Goal: Transaction & Acquisition: Purchase product/service

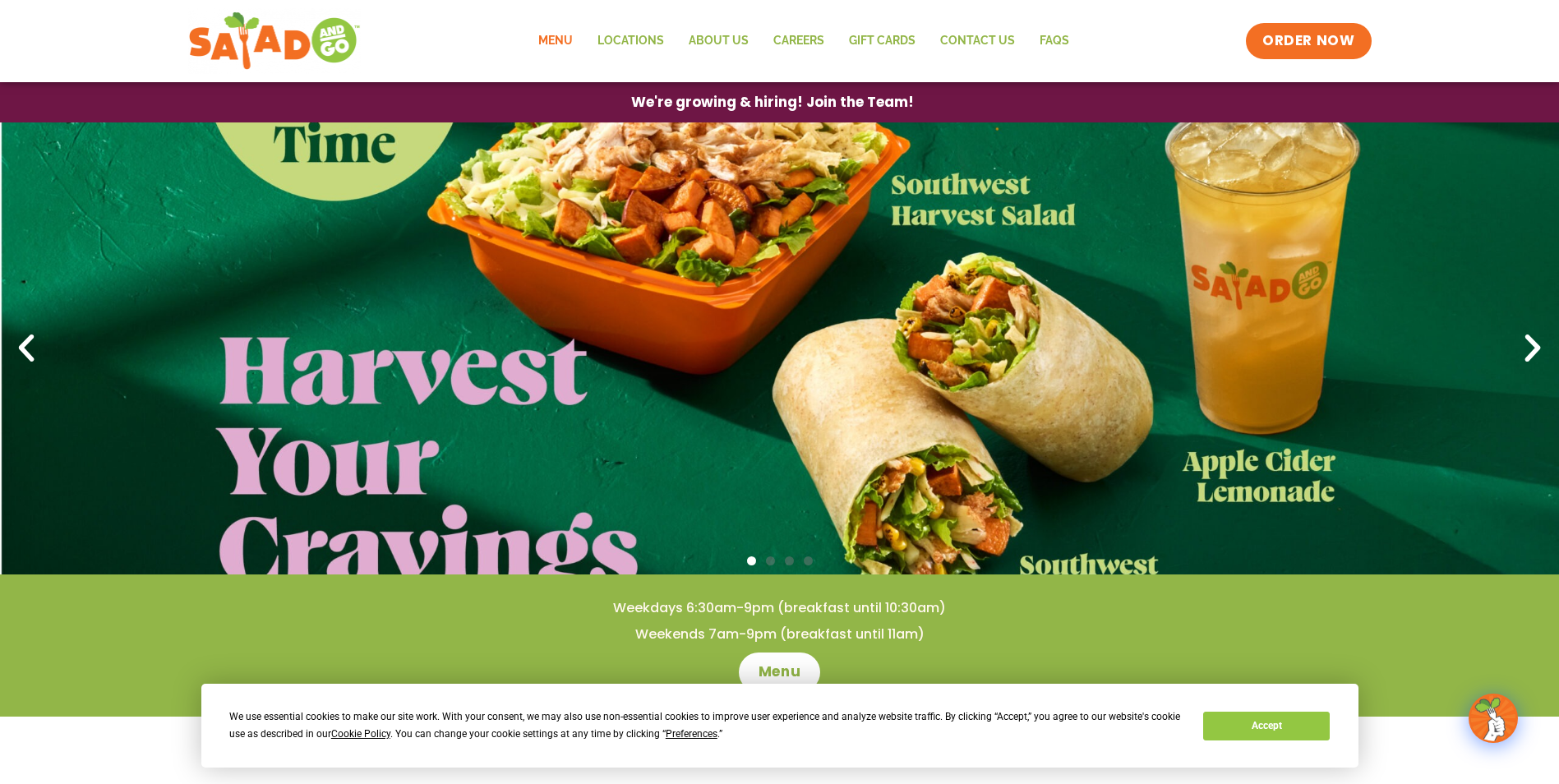
click at [558, 40] on link "Menu" at bounding box center [555, 41] width 60 height 38
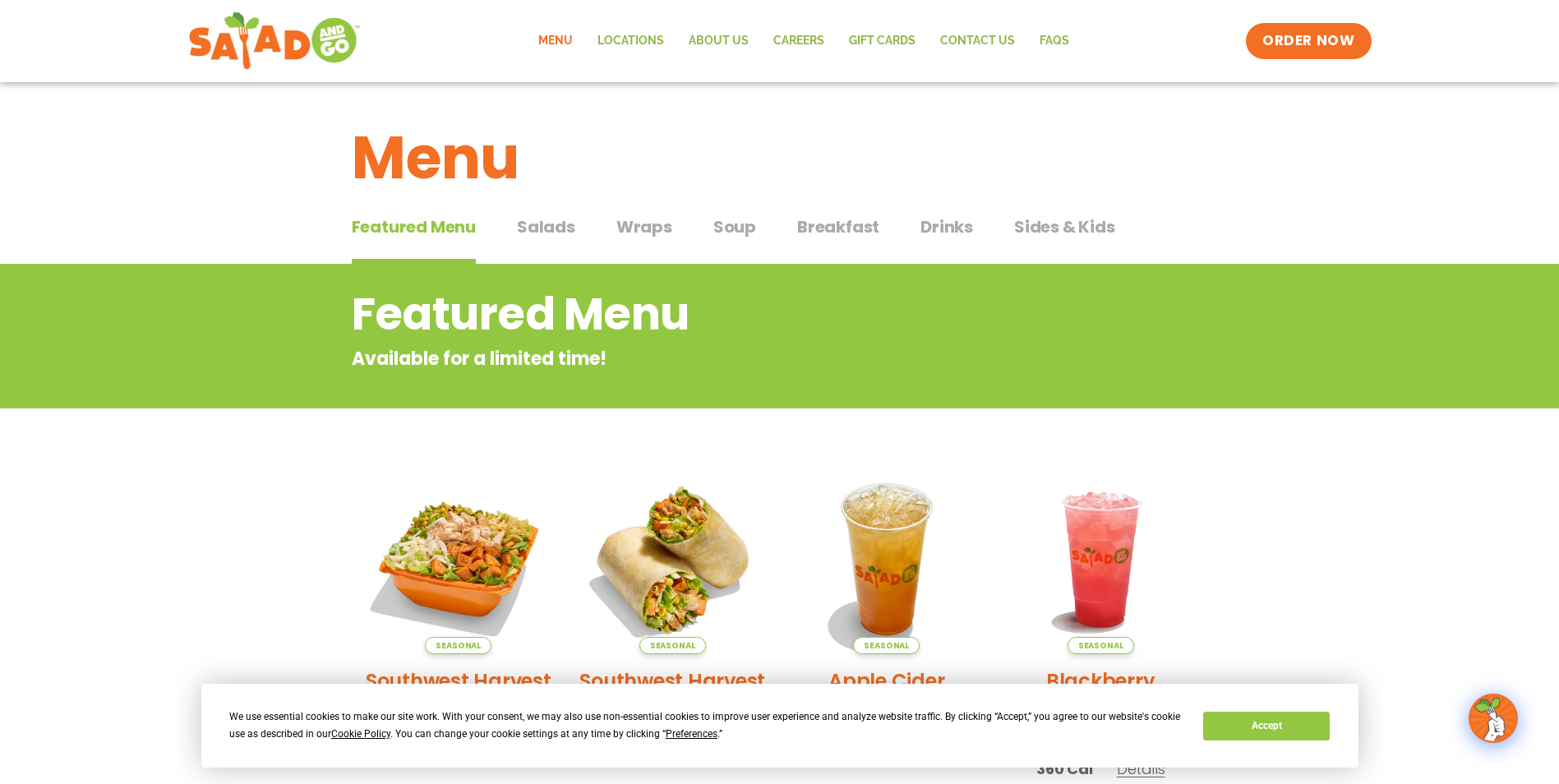
click at [551, 227] on span "Salads" at bounding box center [546, 226] width 59 height 24
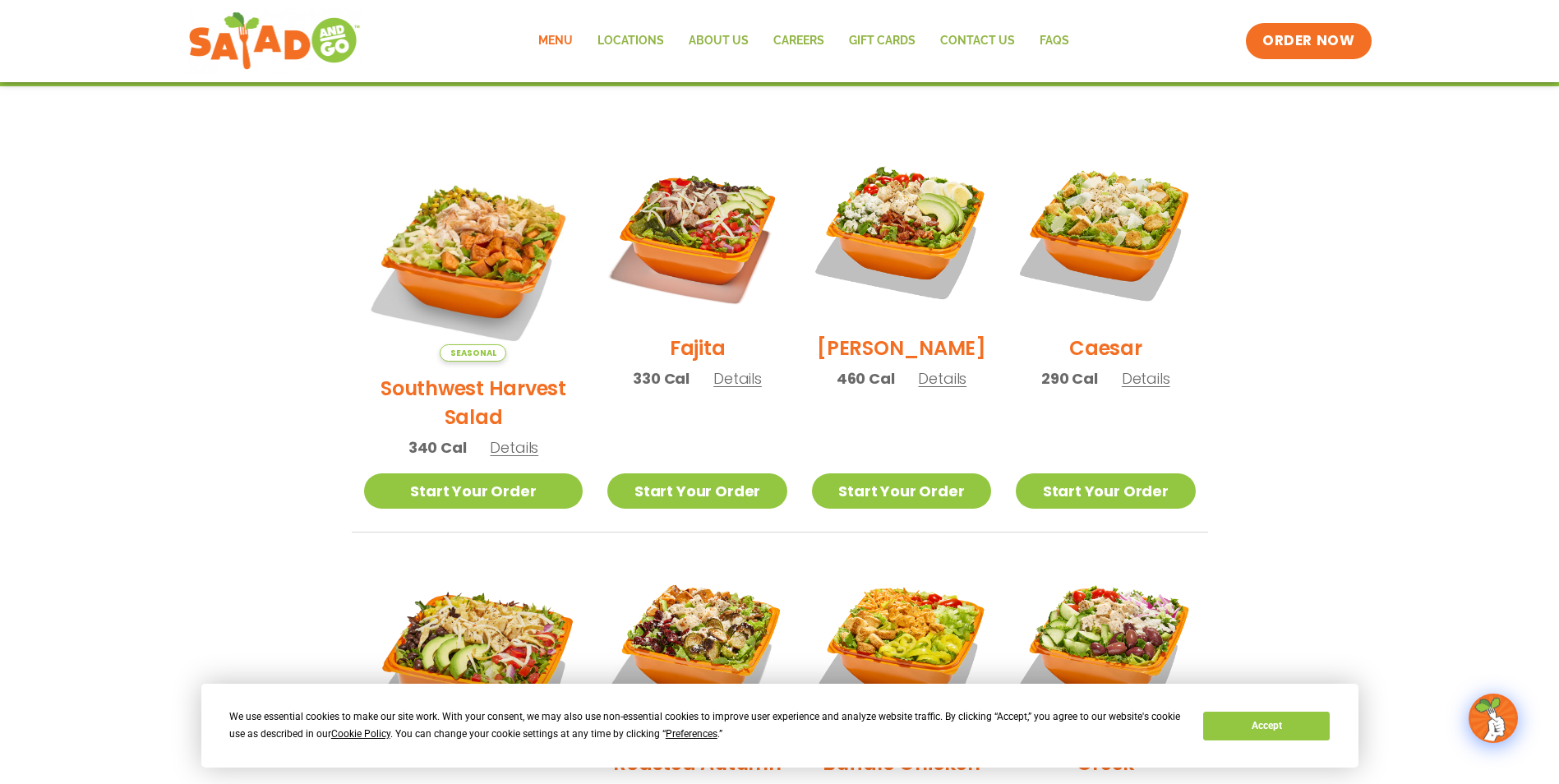
scroll to position [411, 0]
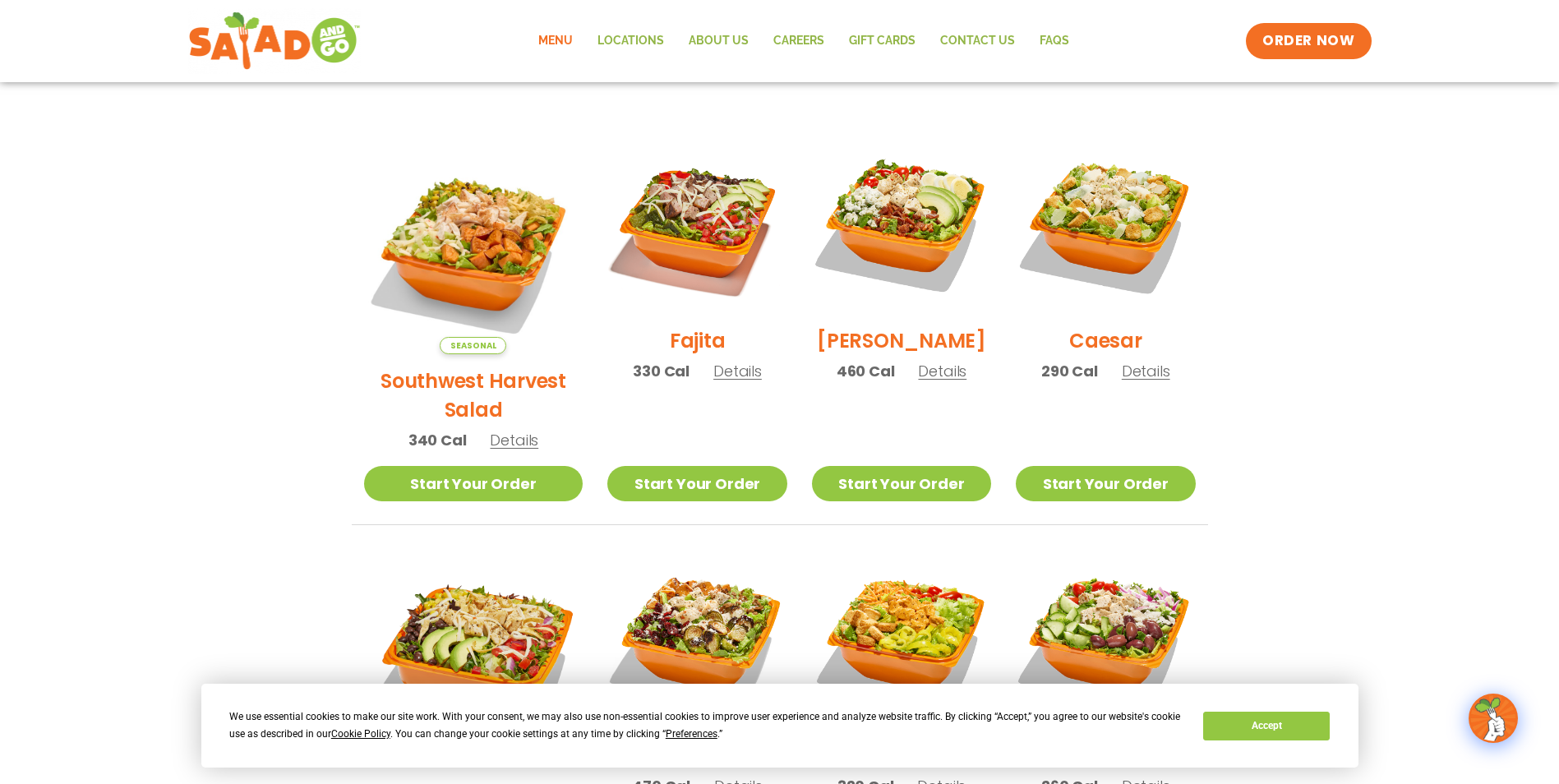
click at [502, 430] on span "Details" at bounding box center [514, 440] width 49 height 20
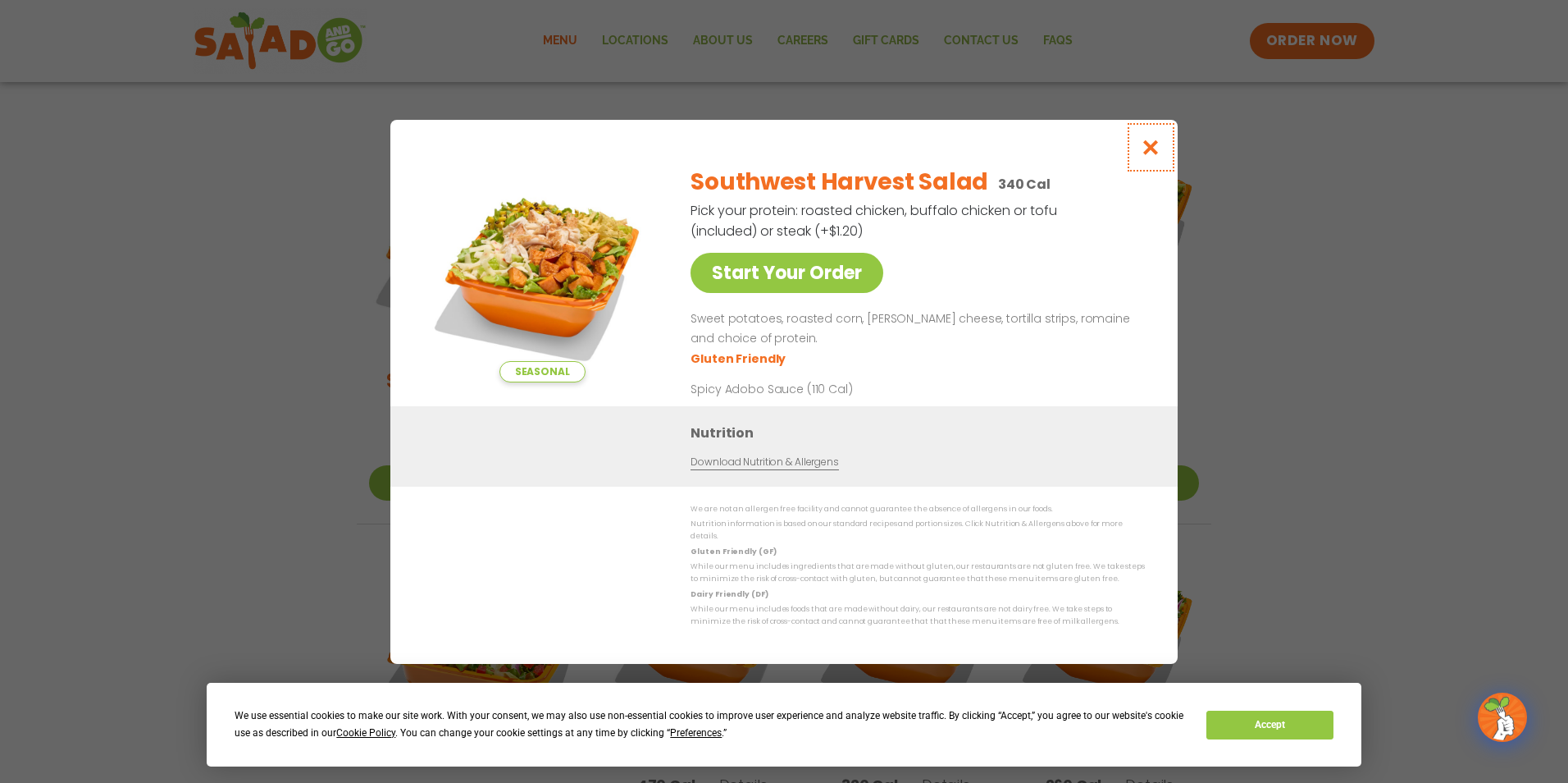
click at [1153, 152] on icon "Close modal" at bounding box center [1150, 147] width 20 height 18
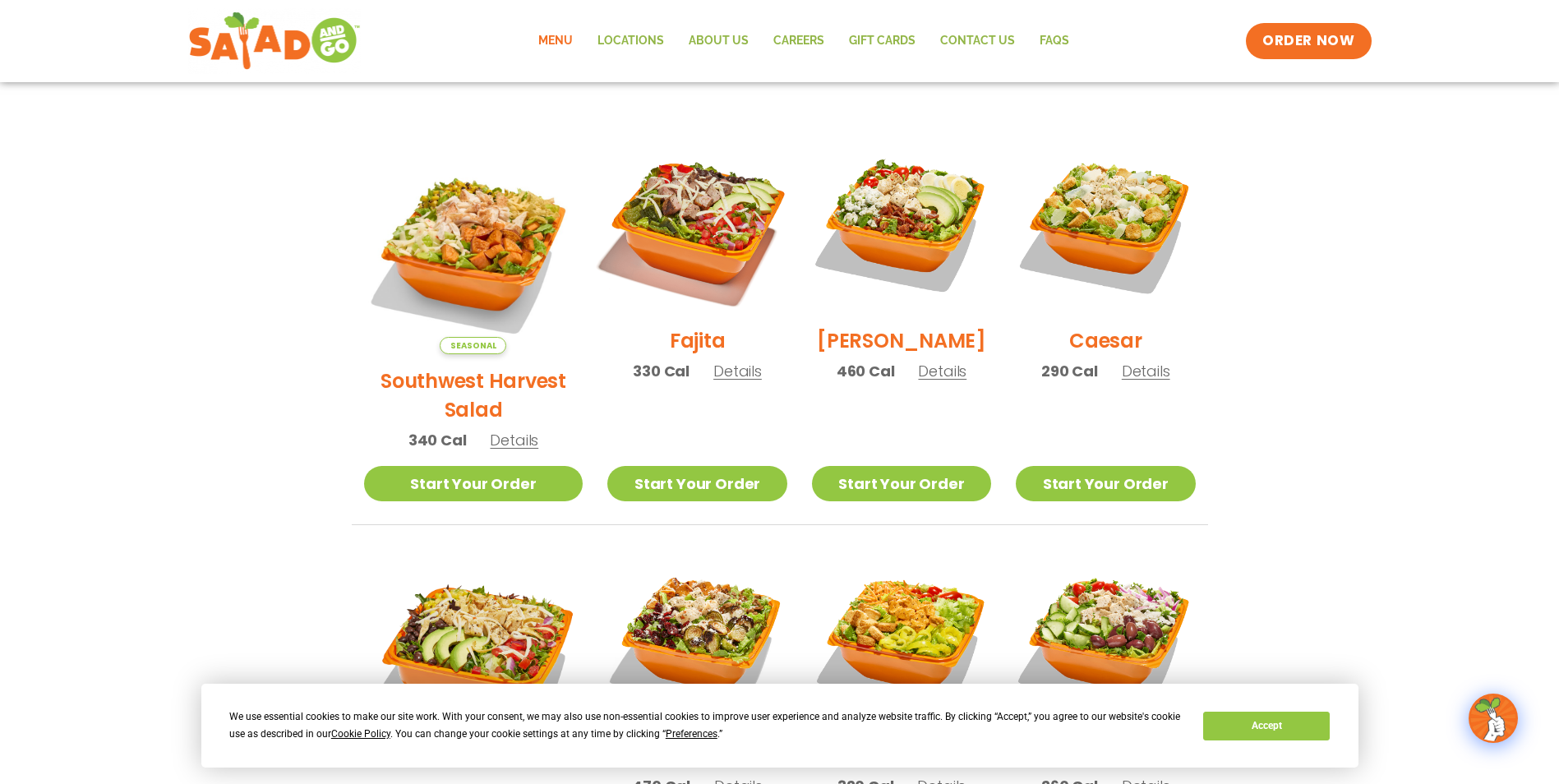
scroll to position [685, 0]
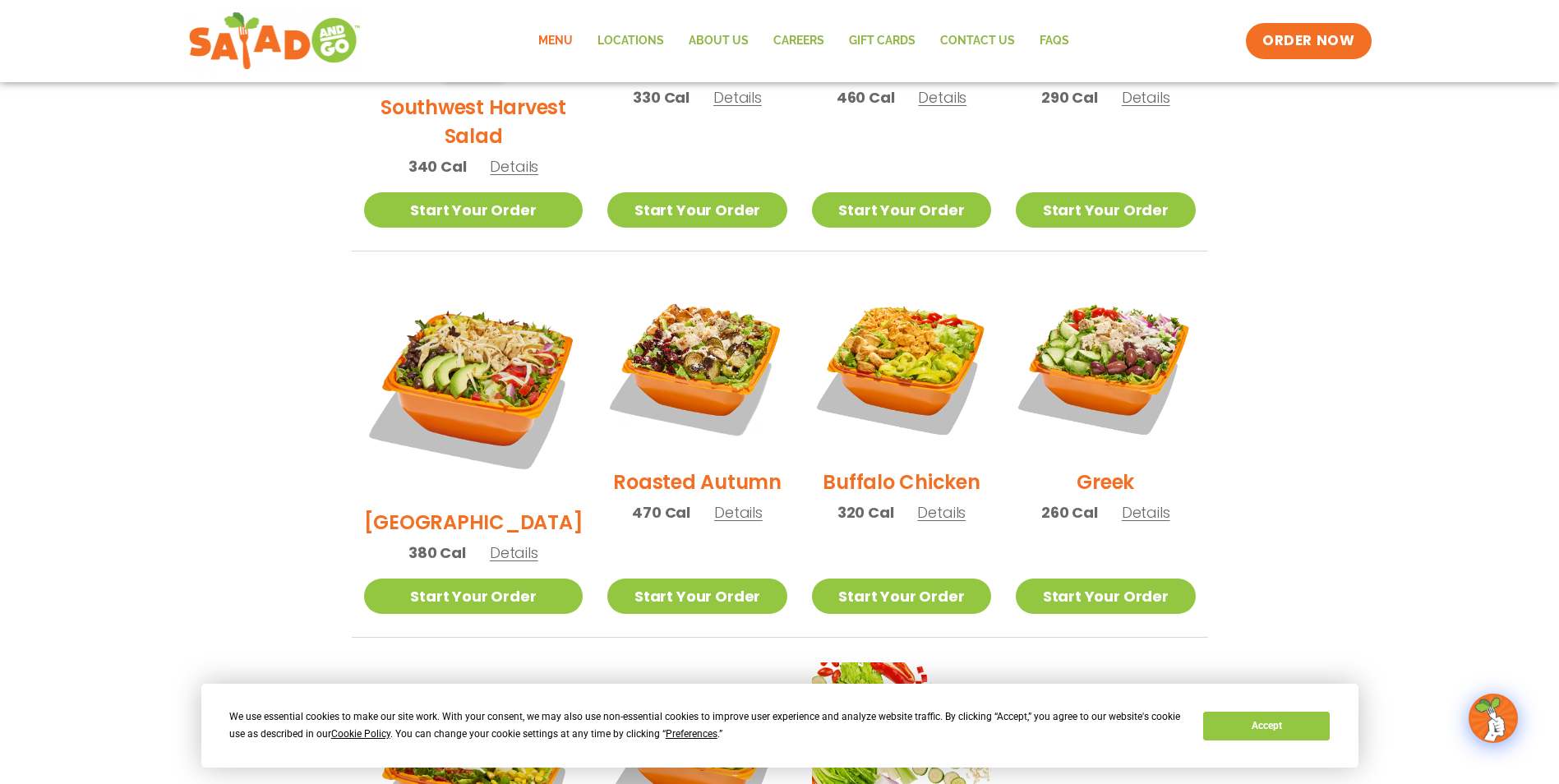
click at [714, 502] on span "Details" at bounding box center [739, 512] width 49 height 20
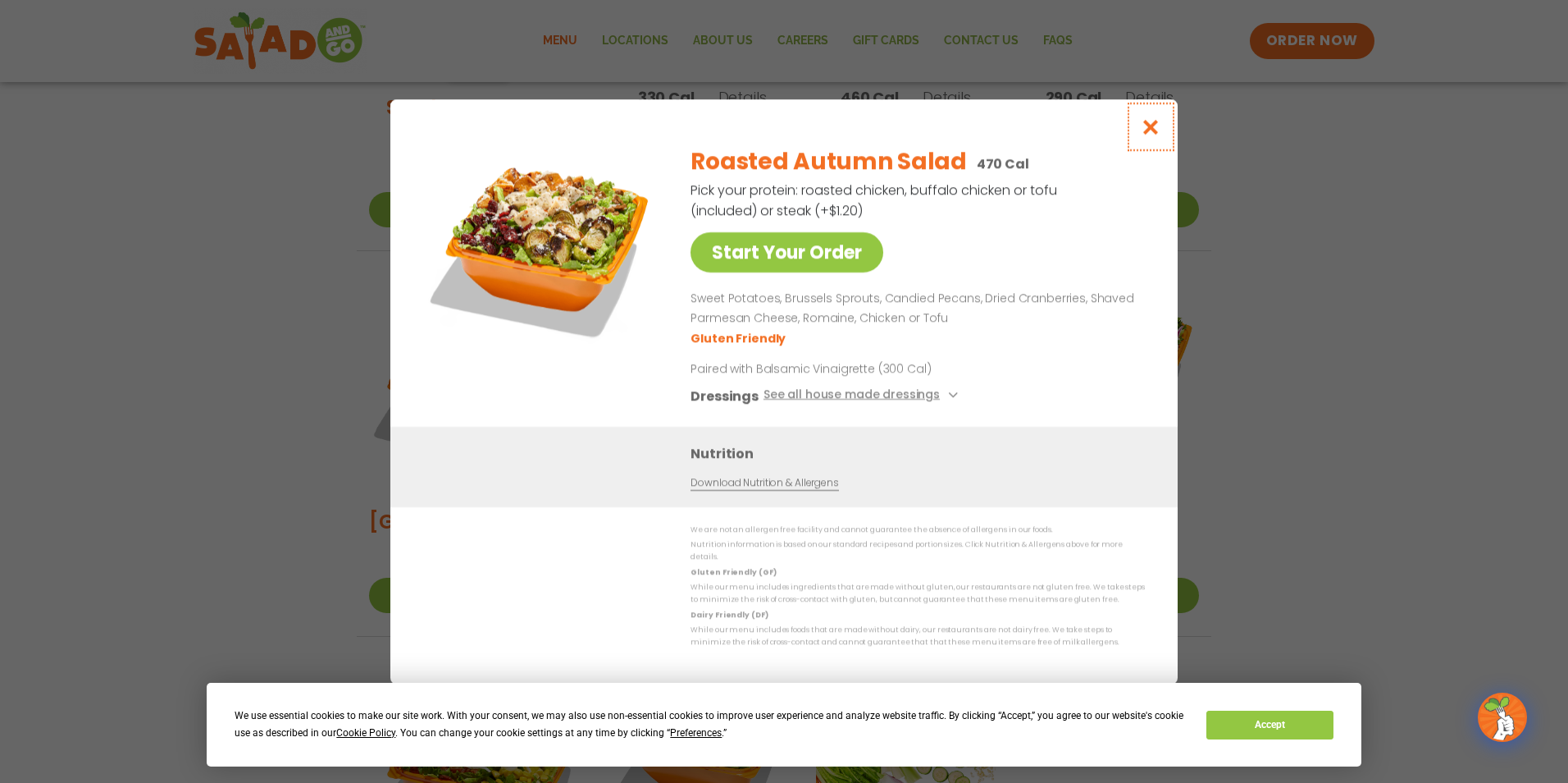
click at [1148, 132] on icon "Close modal" at bounding box center [1150, 127] width 20 height 18
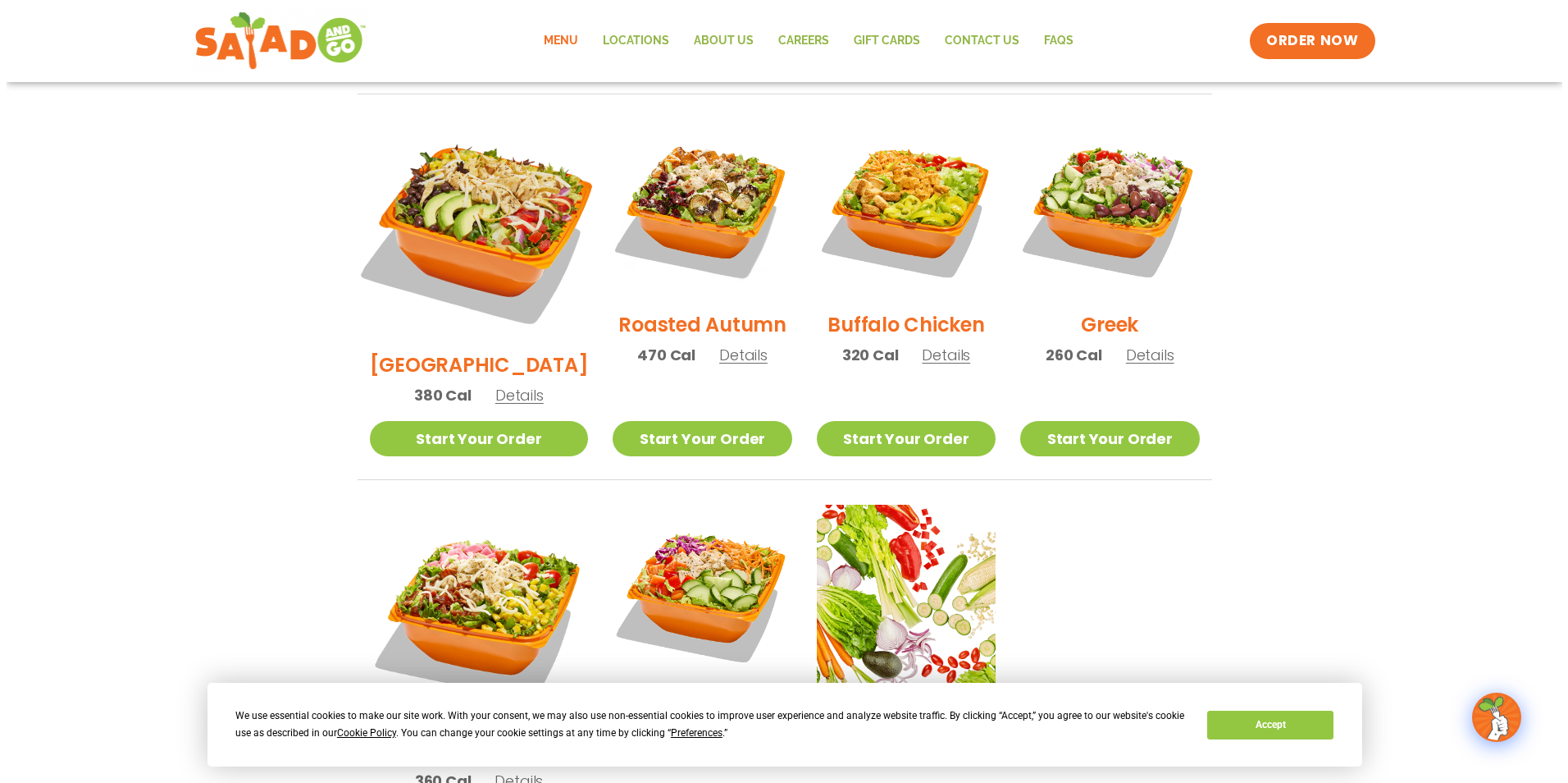
scroll to position [957, 0]
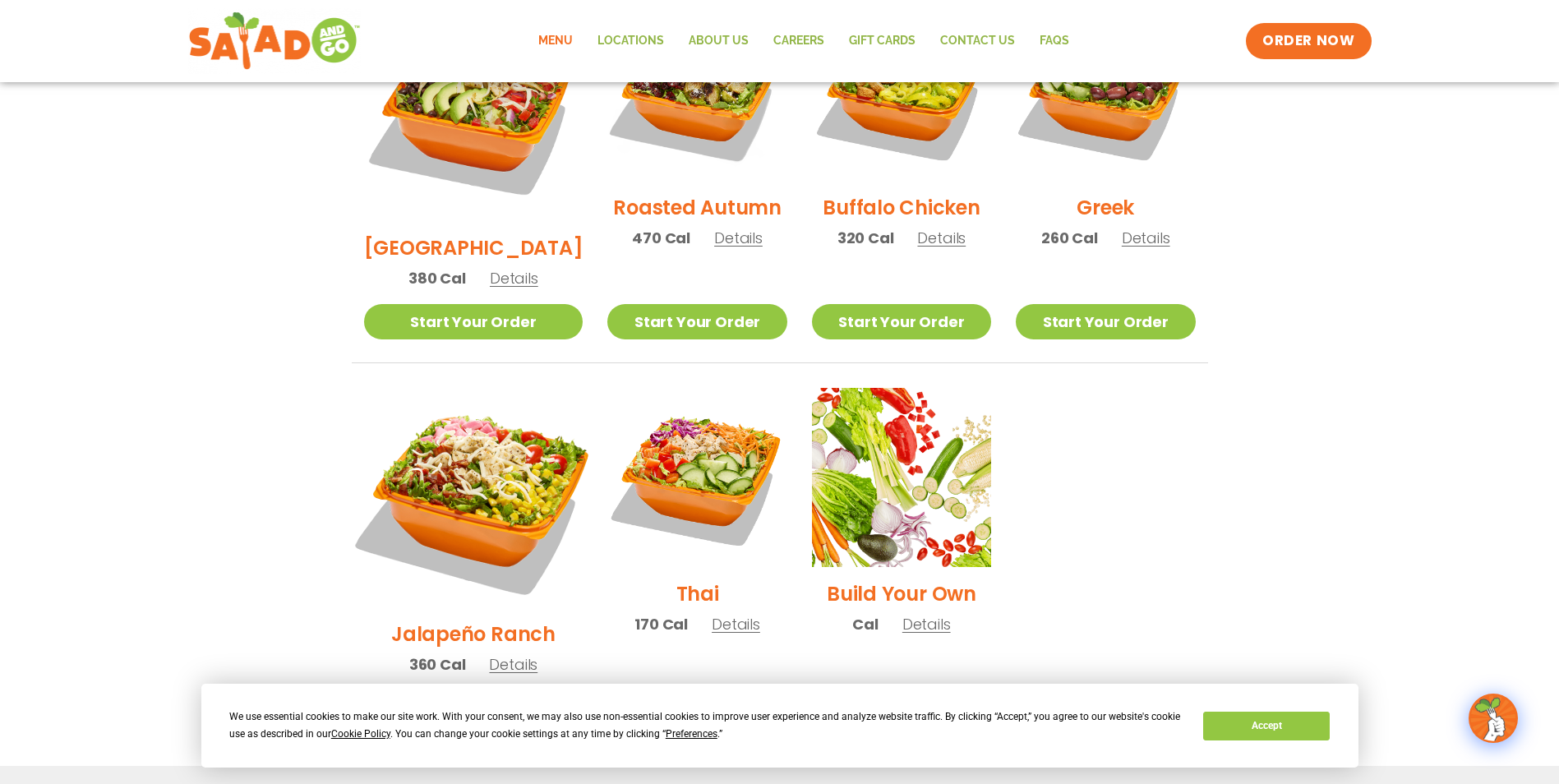
click at [480, 430] on img at bounding box center [473, 497] width 258 height 257
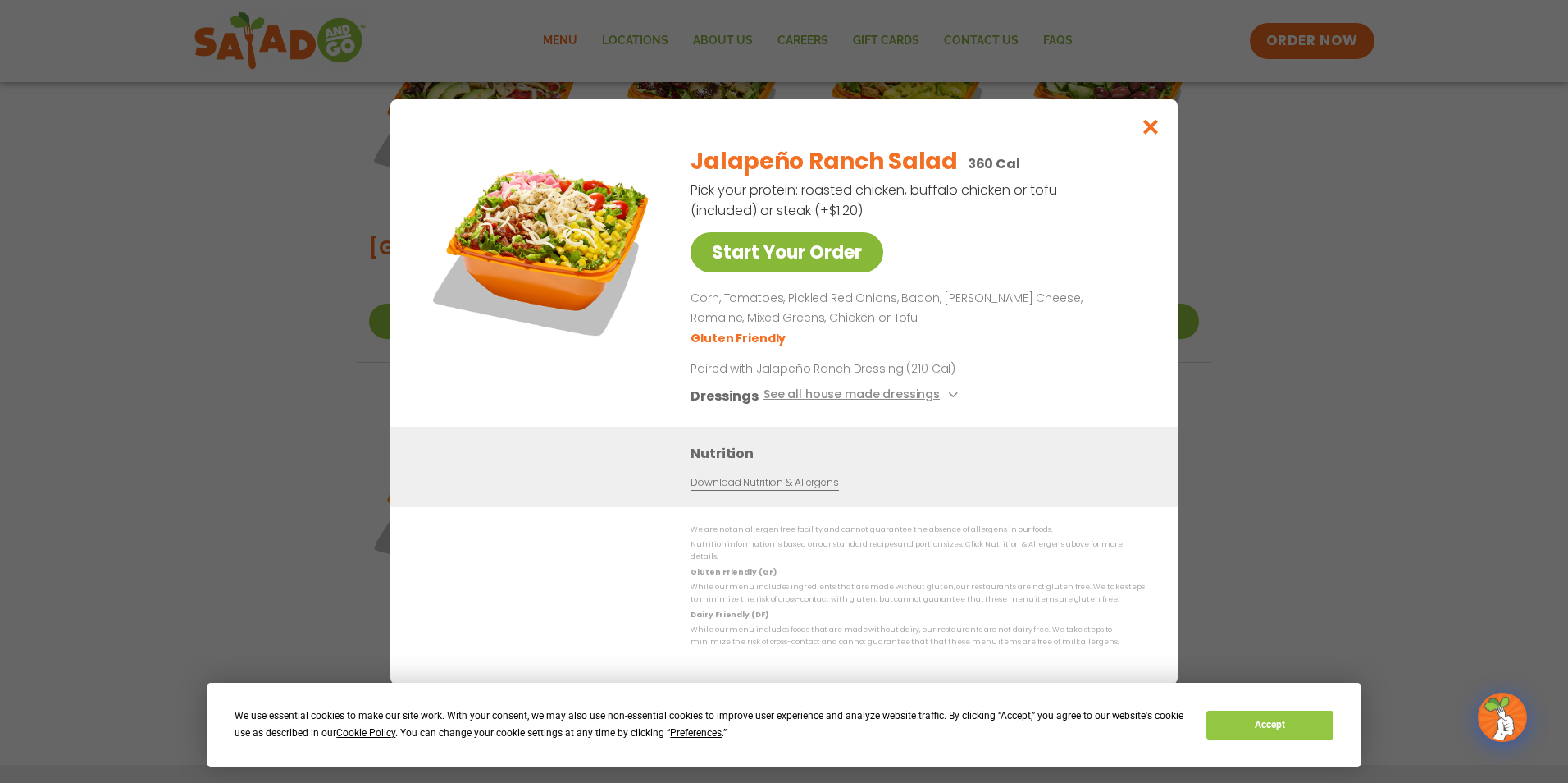
click at [807, 258] on link "Start Your Order" at bounding box center [786, 251] width 193 height 40
